Goal: Navigation & Orientation: Go to known website

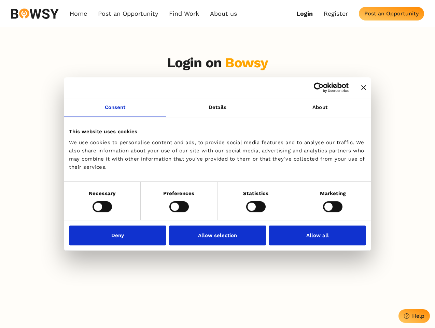
click at [361, 88] on icon "Close banner" at bounding box center [363, 87] width 5 height 5
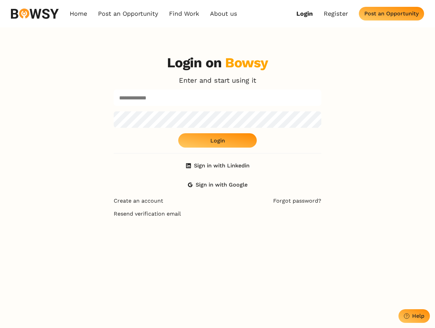
click at [115, 111] on link "Consent" at bounding box center [115, 107] width 102 height 19
click at [320, 111] on div "Login on Bowsy Enter and start using it Login Sign in with Linkedin Sign in wit…" at bounding box center [218, 123] width 208 height 137
click at [102, 206] on div "Login on Bowsy Enter and start using it Login Sign in with Linkedin Sign in wit…" at bounding box center [217, 213] width 435 height 328
click at [179, 206] on div "Login on Bowsy Enter and start using it Login Sign in with Linkedin Sign in wit…" at bounding box center [217, 213] width 219 height 328
click at [256, 206] on div "Login on Bowsy Enter and start using it Login Sign in with Linkedin Sign in wit…" at bounding box center [217, 213] width 219 height 328
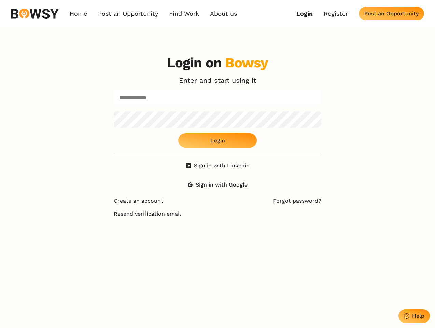
click at [333, 206] on div "Login on Bowsy Enter and start using it Login Sign in with Linkedin Sign in wit…" at bounding box center [217, 213] width 435 height 328
click at [120, 235] on div "Login on Bowsy Enter and start using it Login Sign in with Linkedin Sign in wit…" at bounding box center [217, 213] width 219 height 328
click at [218, 235] on div "Login on Bowsy Enter and start using it Login Sign in with Linkedin Sign in wit…" at bounding box center [217, 213] width 219 height 328
